Goal: Task Accomplishment & Management: Use online tool/utility

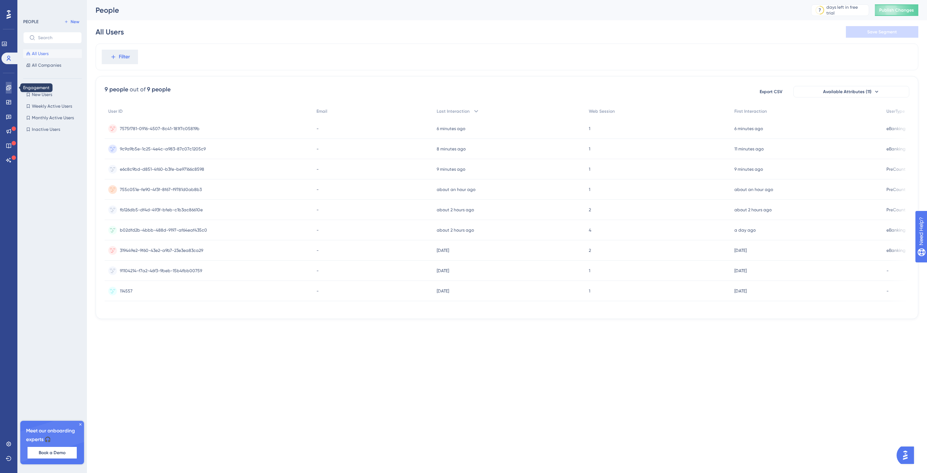
click at [7, 87] on icon at bounding box center [9, 88] width 6 height 6
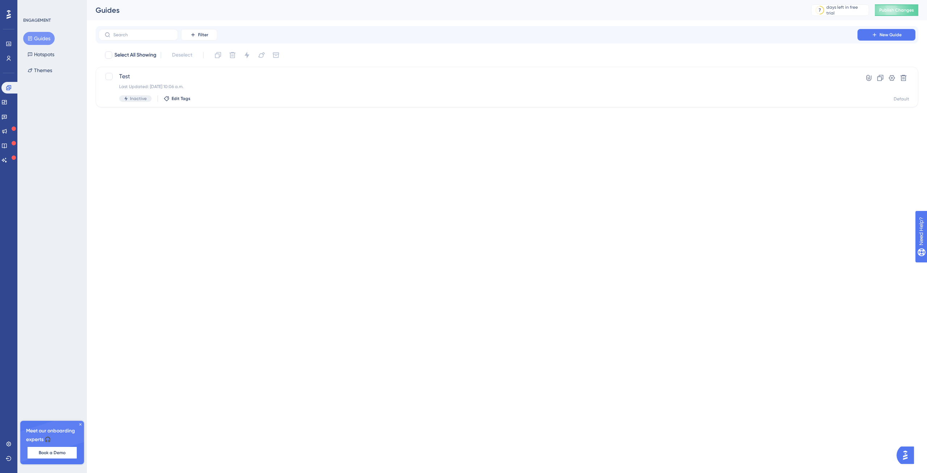
click at [49, 39] on button "Guides" at bounding box center [39, 38] width 32 height 13
click at [151, 81] on div "Test Last Updated: 08 sep 2025 10:06 a.m. Inactive Edit Tags" at bounding box center [478, 87] width 718 height 30
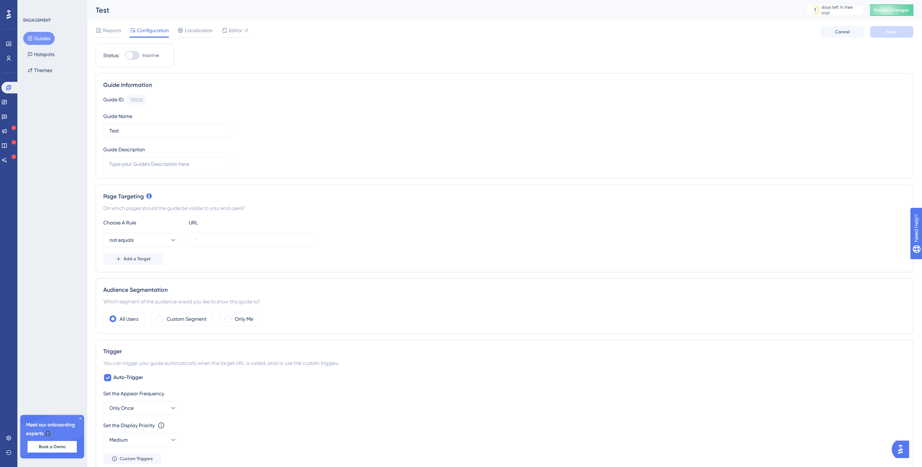
click at [135, 55] on div at bounding box center [132, 55] width 14 height 9
click at [125, 55] on input "Inactive" at bounding box center [125, 55] width 0 height 0
checkbox input "true"
click at [834, 29] on button "Cancel" at bounding box center [841, 32] width 43 height 12
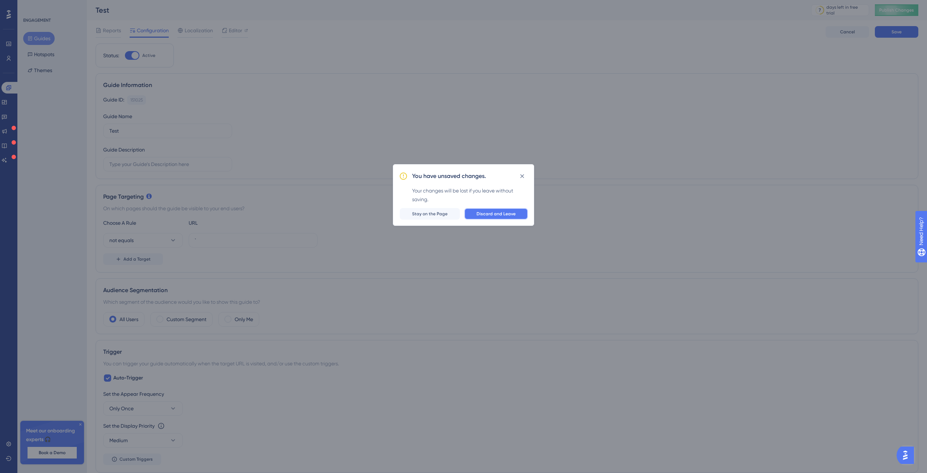
click at [493, 215] on span "Discard and Leave" at bounding box center [496, 214] width 39 height 6
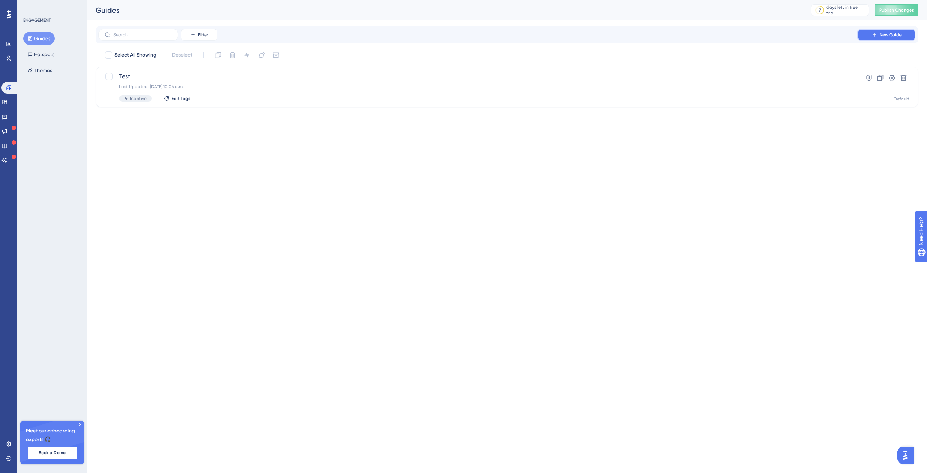
click at [880, 34] on span "New Guide" at bounding box center [891, 35] width 22 height 6
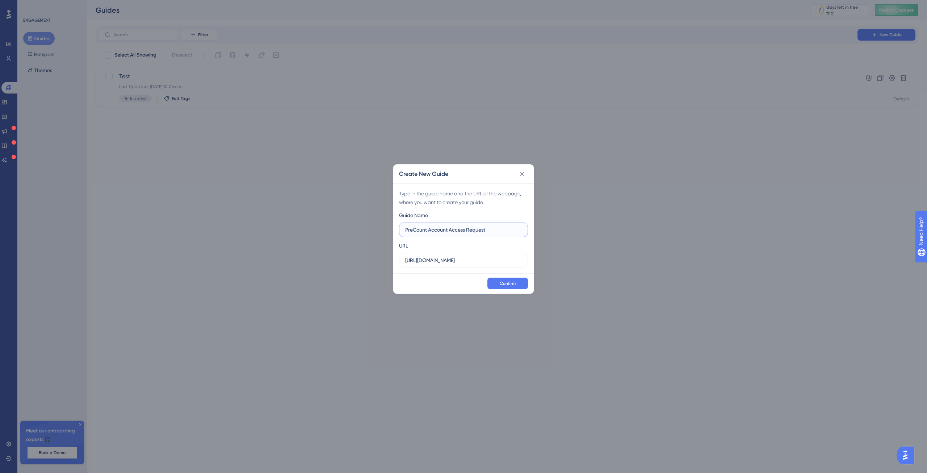
type input "PreCount Account Access Request"
drag, startPoint x: 454, startPoint y: 262, endPoint x: 331, endPoint y: 252, distance: 123.2
click at [331, 252] on div "Create New Guide Type in the guide name and the URL of the webpage, where you w…" at bounding box center [463, 236] width 927 height 473
paste input "register.ebanking-staging.vismasoftware.nl/accountrequestoverview"
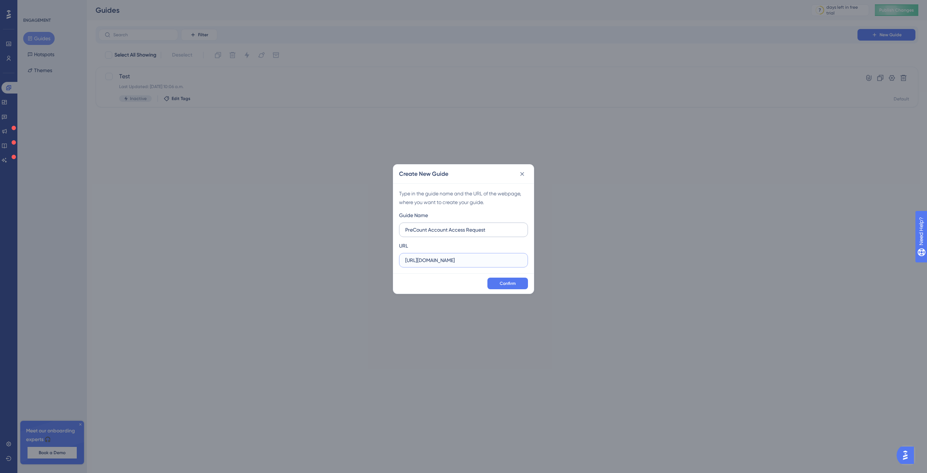
type input "https://register.ebanking-staging.vismasoftware.nl/accountrequestoverview"
click at [496, 230] on input "PreCount Account Access Request" at bounding box center [463, 230] width 117 height 8
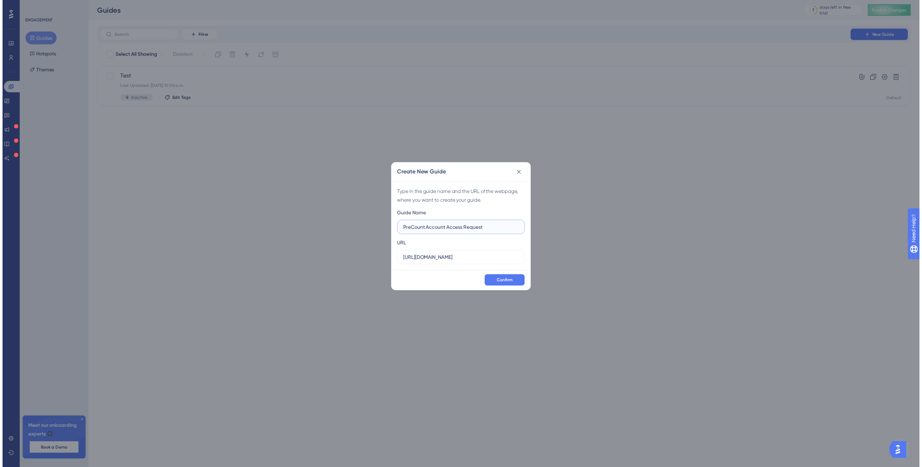
scroll to position [0, 0]
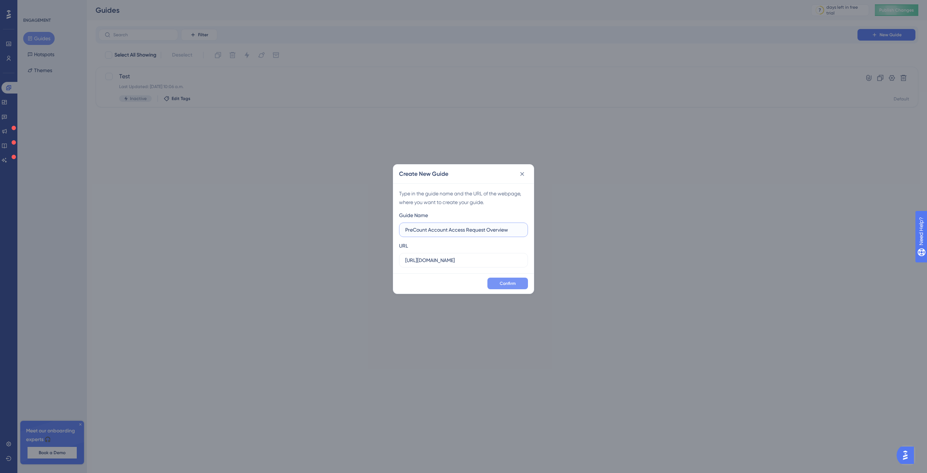
type input "PreCount Account Access Request Overview"
click at [516, 286] on button "Confirm" at bounding box center [507, 283] width 41 height 12
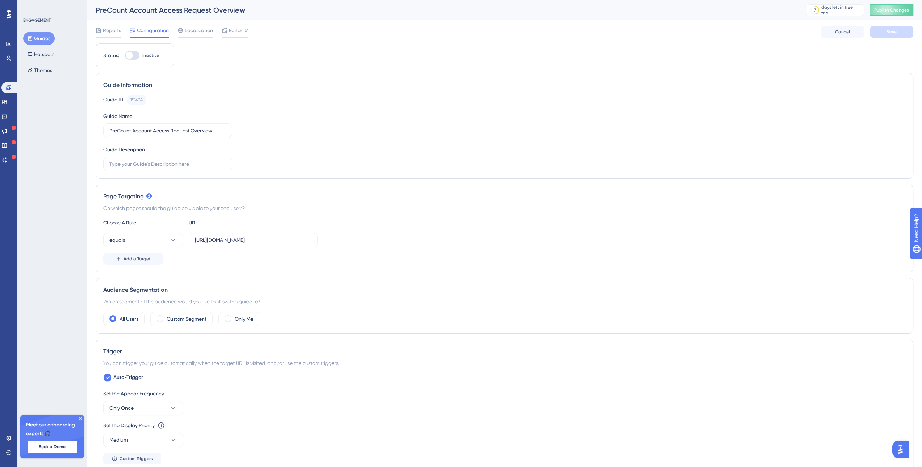
click at [131, 58] on div at bounding box center [129, 55] width 7 height 7
click at [125, 56] on input "Inactive" at bounding box center [125, 55] width 0 height 0
checkbox input "true"
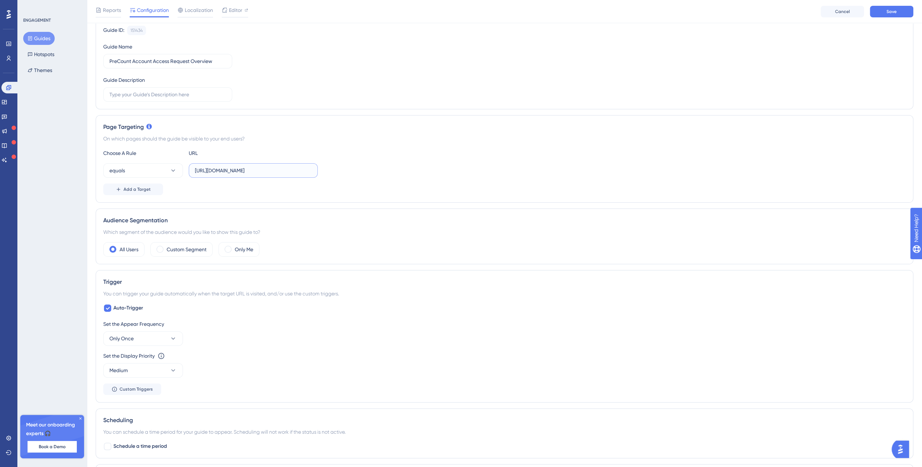
click at [267, 171] on input "https://register.ebanking-staging.vismasoftware.nl/accountrequestoverview" at bounding box center [253, 171] width 117 height 8
click at [432, 159] on div "Choose A Rule URL equals https://register.ebanking-staging.vismasoftware.nl/acc…" at bounding box center [504, 172] width 802 height 46
click at [172, 175] on button "equals" at bounding box center [143, 170] width 80 height 14
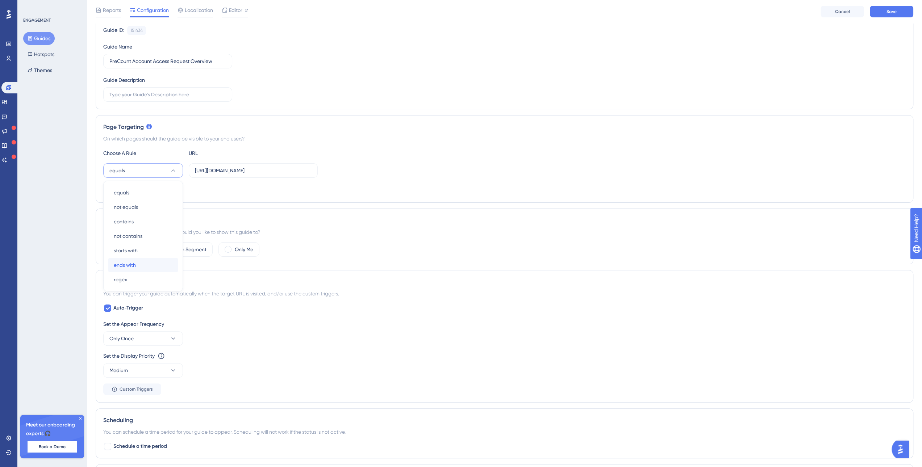
click at [150, 259] on div "ends with ends with" at bounding box center [143, 265] width 59 height 14
click at [259, 171] on input "https://register.ebanking-staging.vismasoftware.nl/accountrequestoverview" at bounding box center [253, 171] width 117 height 8
type input "/accountrequestoverview"
click at [307, 132] on div "Page Targeting On which pages should the guide be visible to your end users? Ch…" at bounding box center [504, 159] width 817 height 88
click at [903, 14] on button "Save" at bounding box center [891, 12] width 43 height 12
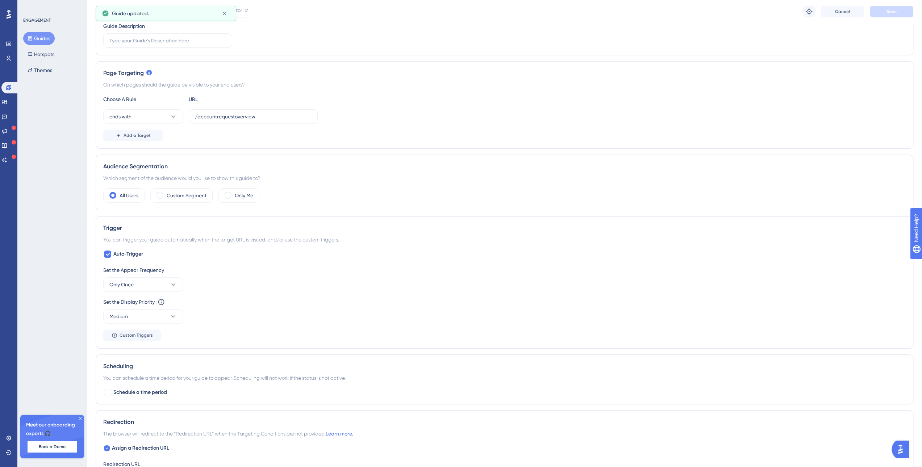
scroll to position [145, 0]
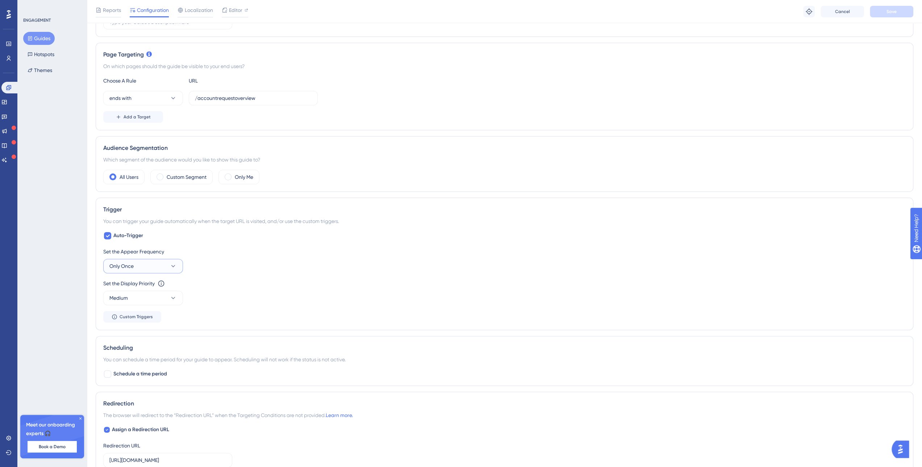
click at [173, 263] on icon at bounding box center [172, 266] width 7 height 7
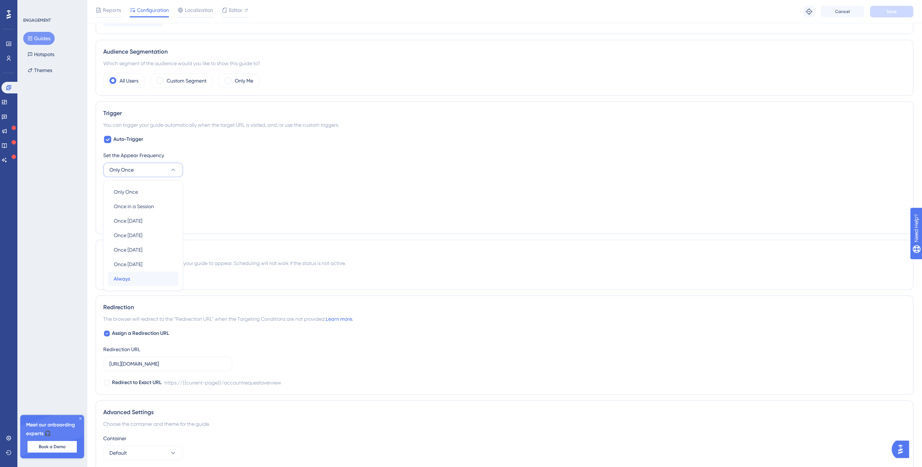
click at [145, 273] on div "Always Always" at bounding box center [143, 279] width 59 height 14
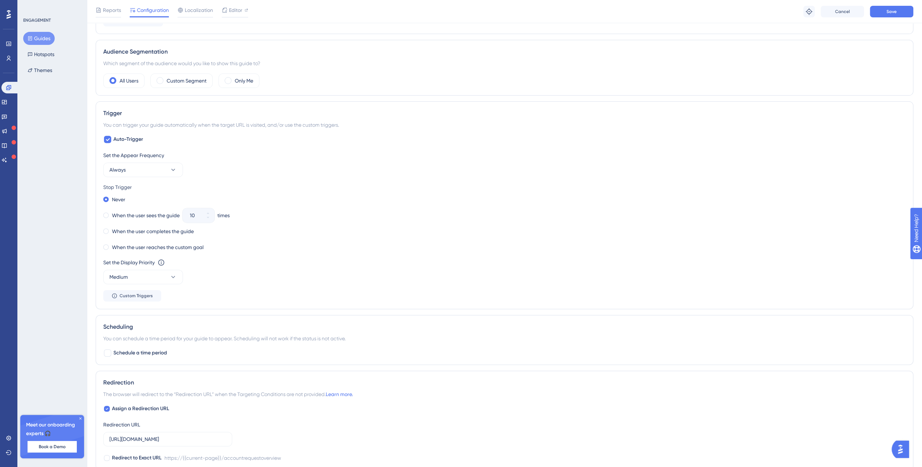
click at [389, 230] on div "When the user completes the guide" at bounding box center [504, 231] width 802 height 10
click at [286, 221] on div "Never When the user sees the guide 10 times When the user completes the guide W…" at bounding box center [504, 223] width 802 height 58
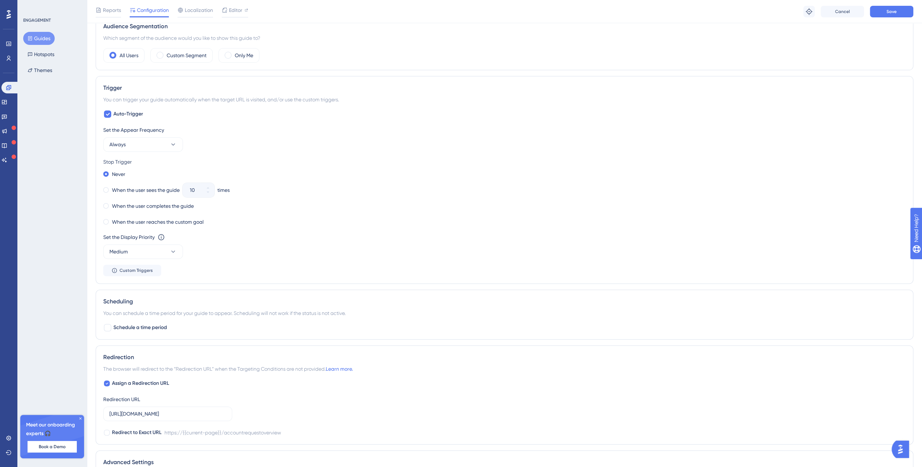
scroll to position [277, 0]
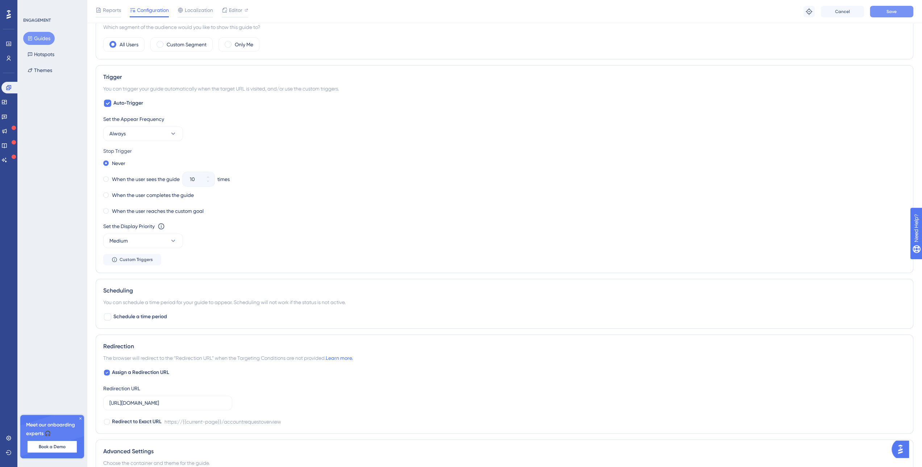
click at [895, 11] on span "Save" at bounding box center [891, 12] width 10 height 6
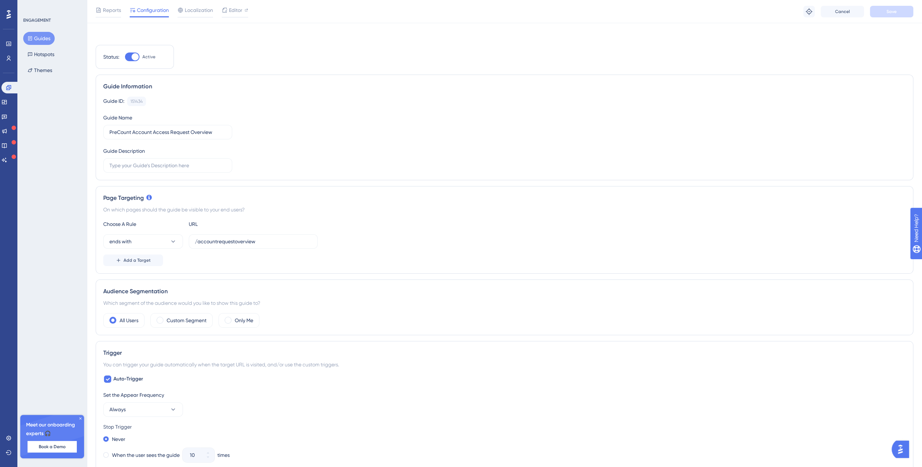
scroll to position [0, 0]
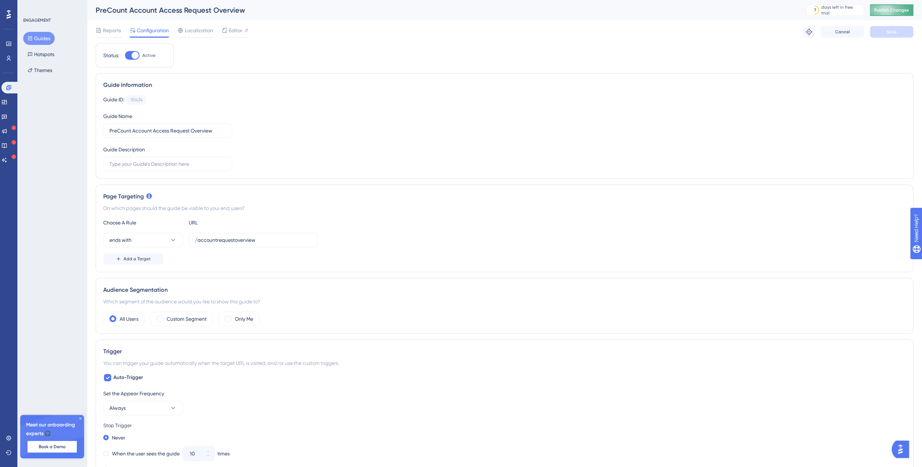
click at [908, 12] on span "Publish Changes" at bounding box center [891, 10] width 35 height 6
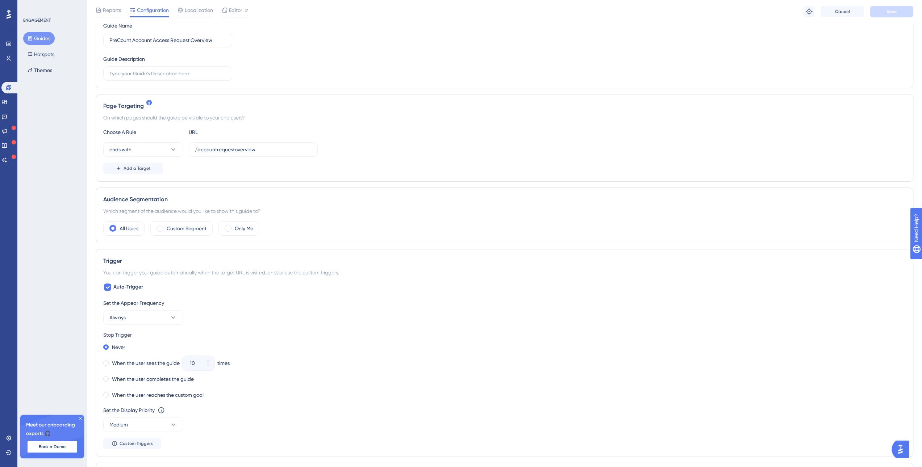
scroll to position [109, 0]
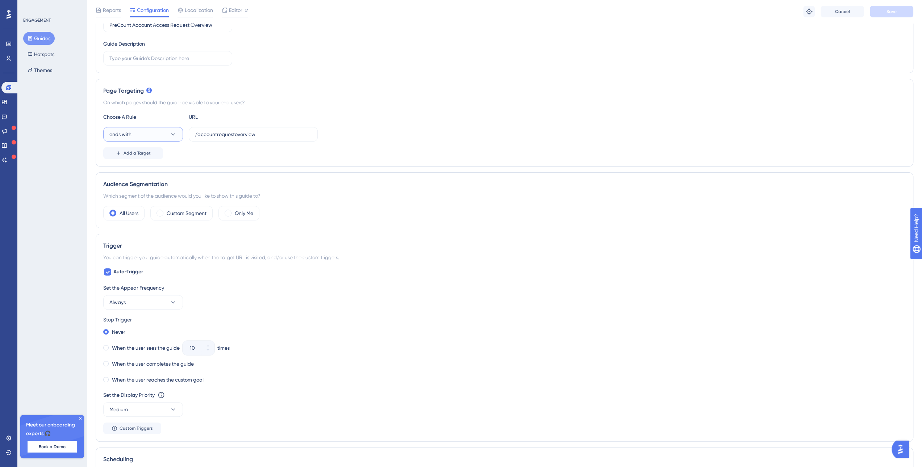
click at [174, 131] on icon at bounding box center [172, 134] width 7 height 7
click at [483, 123] on div "Choose A Rule URL ends with equals equals not equals not equals contains contai…" at bounding box center [504, 136] width 802 height 46
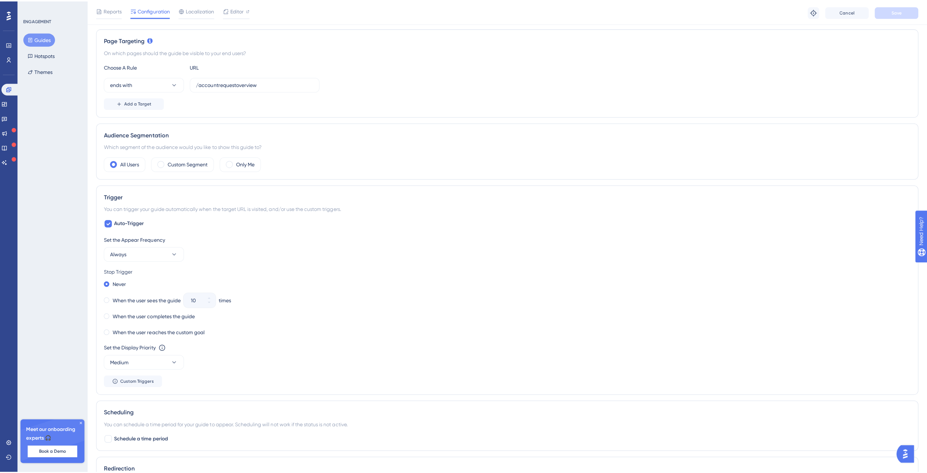
scroll to position [0, 0]
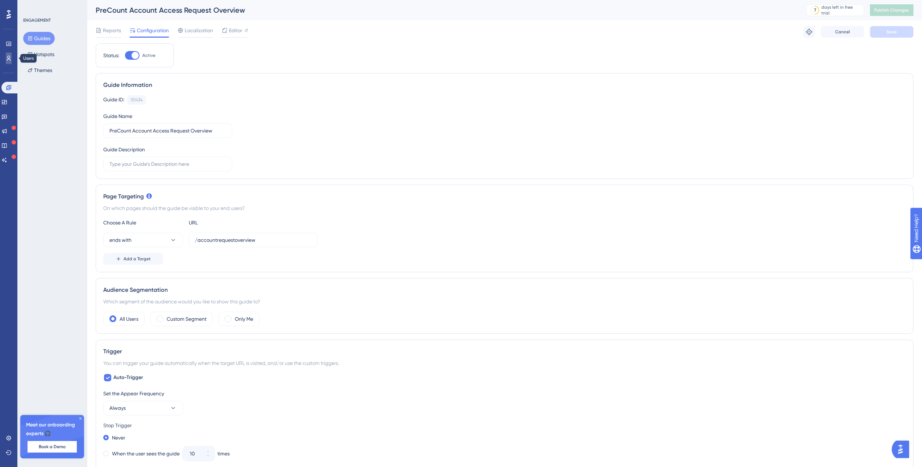
click at [7, 59] on icon at bounding box center [9, 58] width 6 height 6
